Goal: Obtain resource: Obtain resource

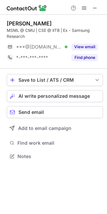
scroll to position [152, 107]
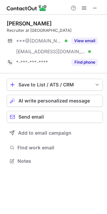
scroll to position [156, 107]
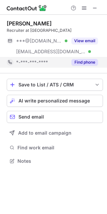
click at [82, 64] on button "Find phone" at bounding box center [84, 62] width 27 height 7
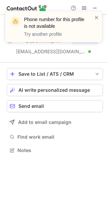
scroll to position [146, 107]
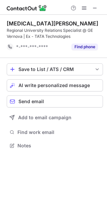
scroll to position [141, 107]
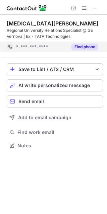
click at [95, 47] on button "Find phone" at bounding box center [84, 47] width 27 height 7
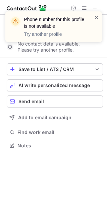
click at [94, 9] on div "Phone number for this profile is not available Try another profile" at bounding box center [53, 30] width 107 height 50
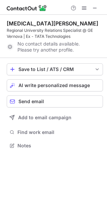
click at [98, 15] on span at bounding box center [96, 17] width 5 height 7
click at [94, 6] on span at bounding box center [94, 7] width 5 height 5
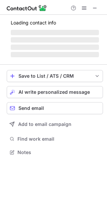
scroll to position [3, 3]
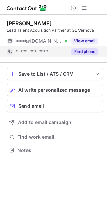
click at [88, 54] on button "Find phone" at bounding box center [84, 51] width 27 height 7
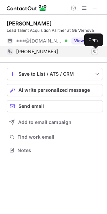
click at [96, 53] on span at bounding box center [94, 51] width 5 height 5
click at [96, 51] on span at bounding box center [94, 51] width 5 height 5
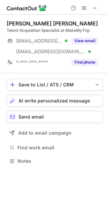
scroll to position [156, 107]
click at [95, 9] on span at bounding box center [94, 7] width 5 height 5
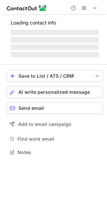
scroll to position [162, 107]
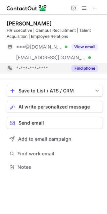
click at [78, 66] on button "Find phone" at bounding box center [84, 68] width 27 height 7
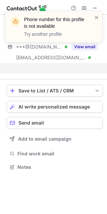
scroll to position [152, 107]
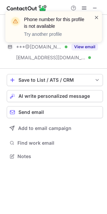
click at [98, 17] on span at bounding box center [96, 17] width 5 height 7
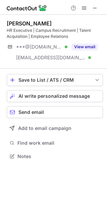
click at [96, 7] on div "Phone number for this profile is not available Try another profile" at bounding box center [53, 30] width 107 height 50
click at [96, 7] on span at bounding box center [94, 7] width 5 height 5
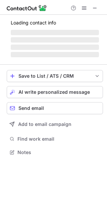
scroll to position [162, 107]
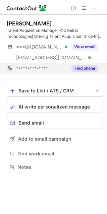
click at [88, 70] on button "Find phone" at bounding box center [84, 68] width 27 height 7
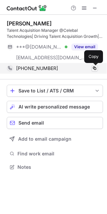
click at [98, 68] on button at bounding box center [94, 68] width 7 height 7
click at [94, 68] on span at bounding box center [94, 68] width 5 height 5
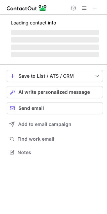
scroll to position [162, 107]
